Goal: Transaction & Acquisition: Purchase product/service

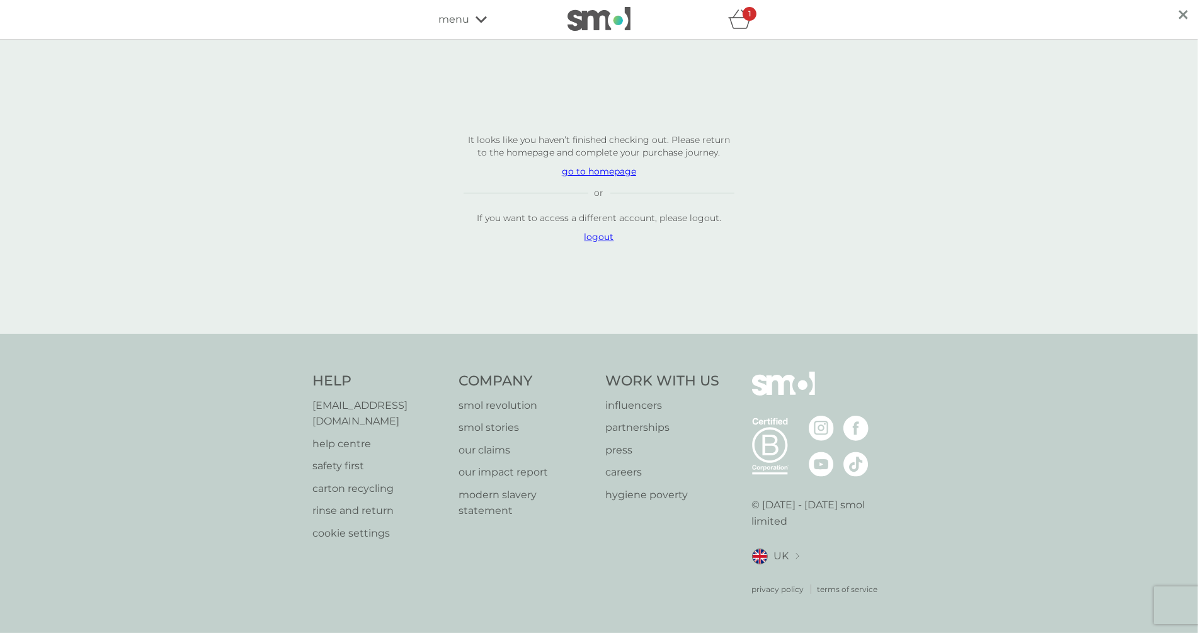
click at [509, 108] on div "It looks like you haven’t finished checking out. Please return to the homepage …" at bounding box center [598, 186] width 321 height 259
click at [601, 31] on link at bounding box center [598, 19] width 63 height 25
click at [593, 24] on img at bounding box center [598, 19] width 63 height 24
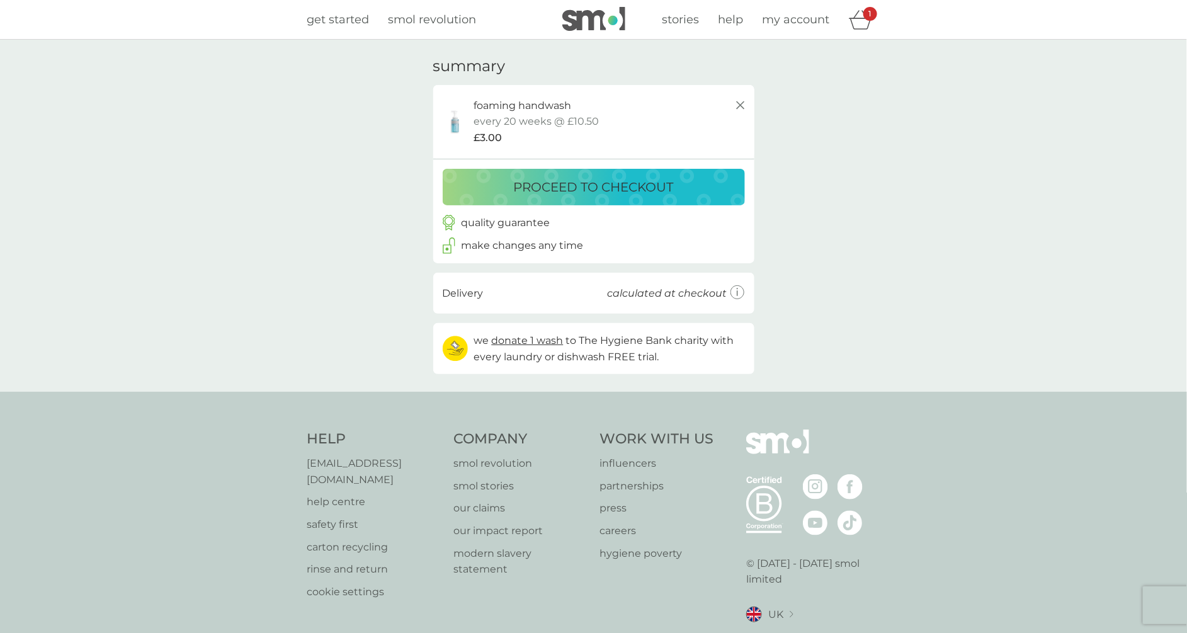
click at [788, 174] on div "your basket summary foaming handwash starter pack every 20 weeks @ £10.50 £3.00…" at bounding box center [593, 216] width 1187 height 352
click at [677, 186] on div "proceed to checkout" at bounding box center [593, 187] width 277 height 20
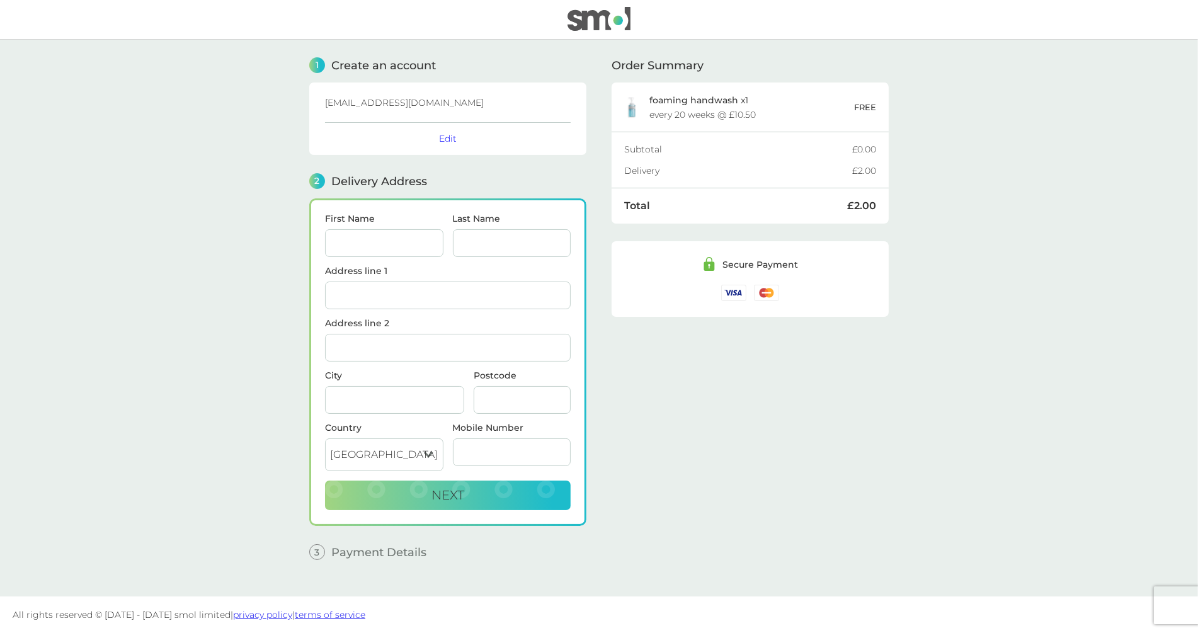
click at [730, 436] on div "Order Summary foaming handwash x 1 every 20 weeks @ £10.50 FREE Subtotal £0.00 …" at bounding box center [749, 309] width 277 height 538
